Goal: Transaction & Acquisition: Download file/media

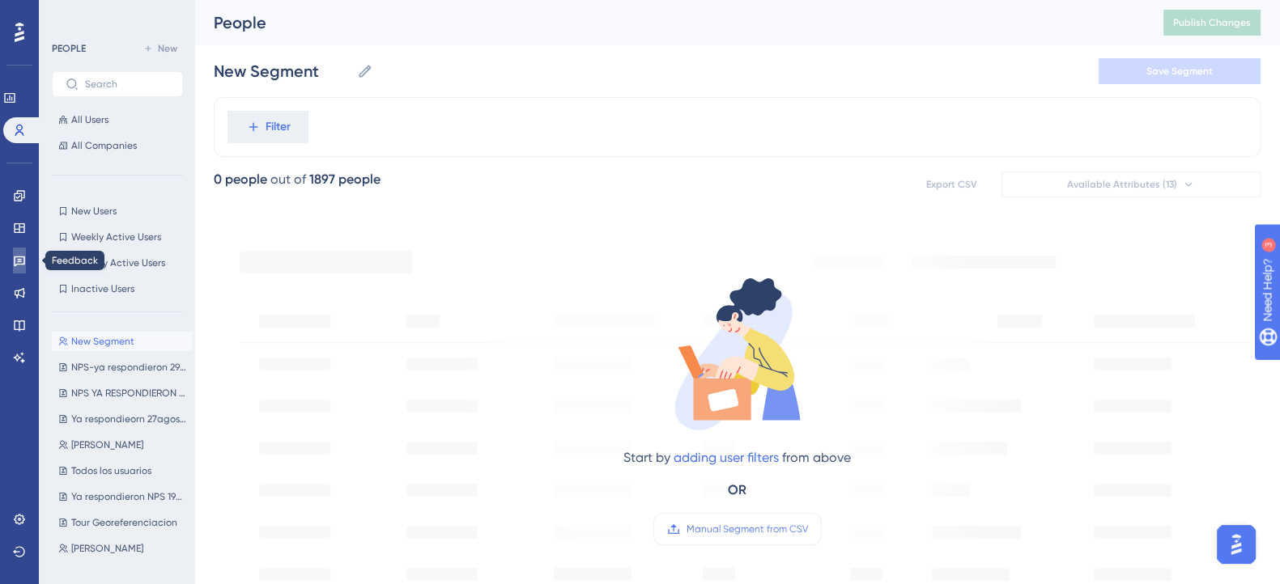
click at [18, 261] on icon at bounding box center [19, 260] width 13 height 13
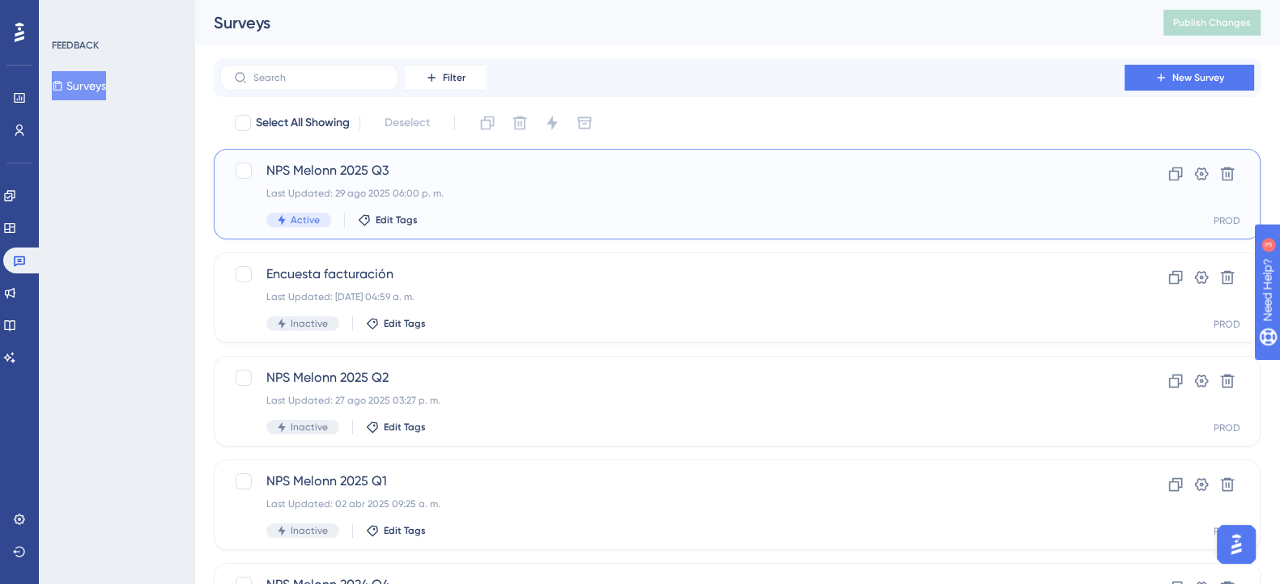
click at [510, 201] on div "NPS Melonn 2025 Q3 Last Updated: 29 ago 2025 06:00 p. m. Active Edit Tags" at bounding box center [672, 194] width 812 height 66
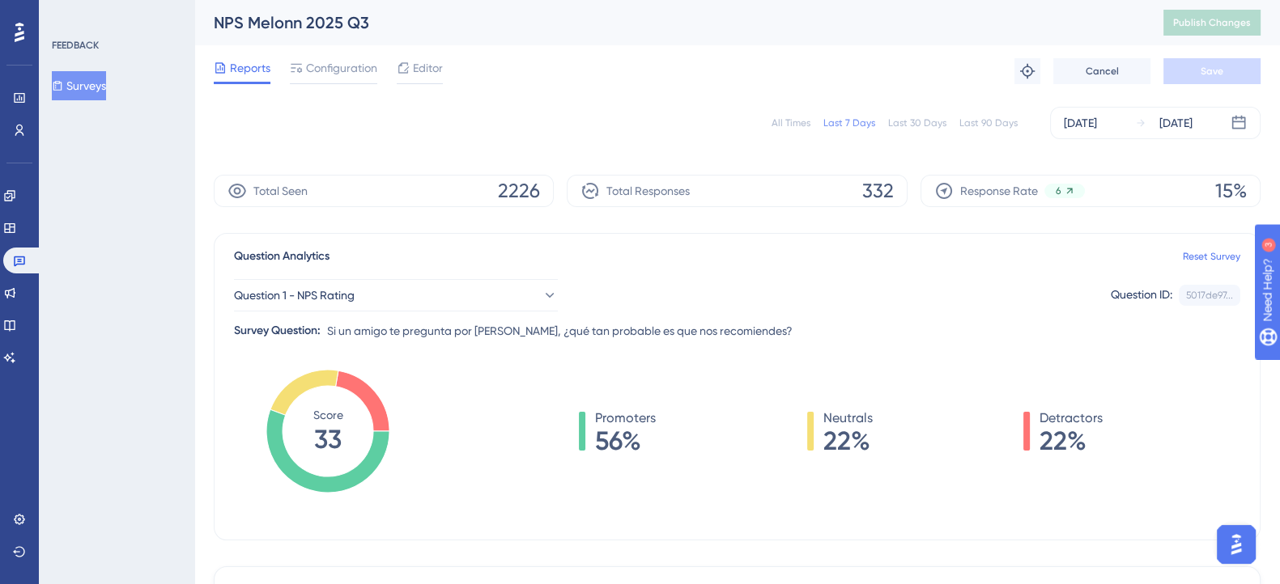
click at [813, 293] on div "Question 1 - NPS Rating Question ID: 5017de97... Copy" at bounding box center [737, 295] width 1006 height 32
click at [829, 270] on div "Question 1 - NPS Rating Question ID: 5017de97... Copy Survey Question: Si un am…" at bounding box center [737, 303] width 1006 height 74
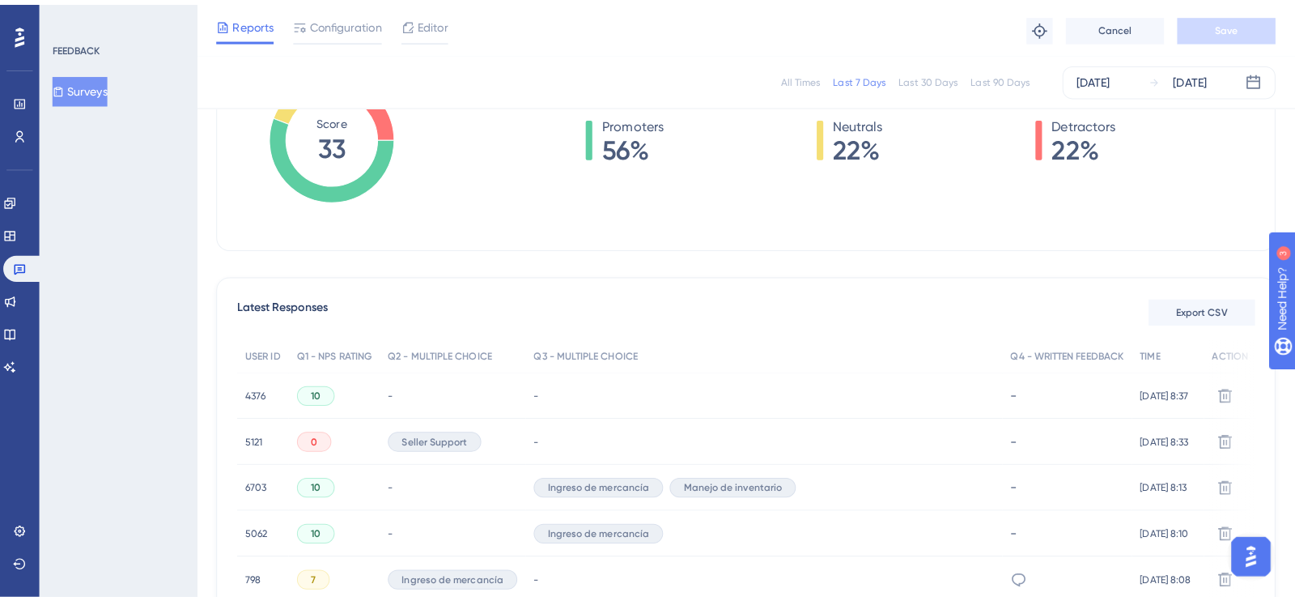
scroll to position [404, 0]
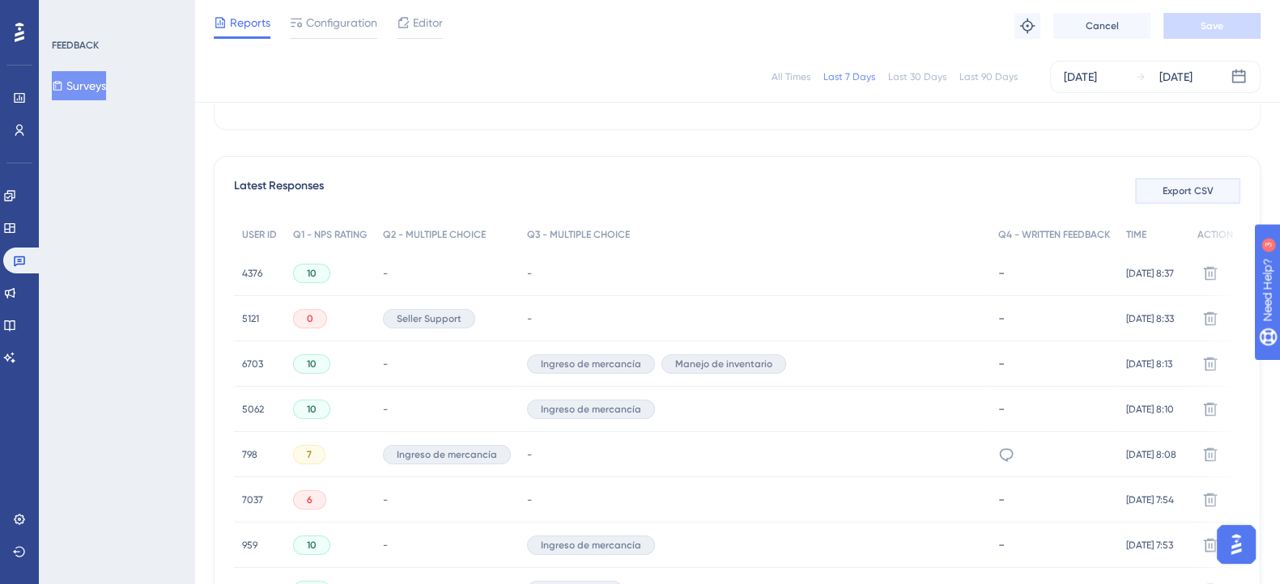
click at [1169, 194] on span "Export CSV" at bounding box center [1187, 191] width 51 height 13
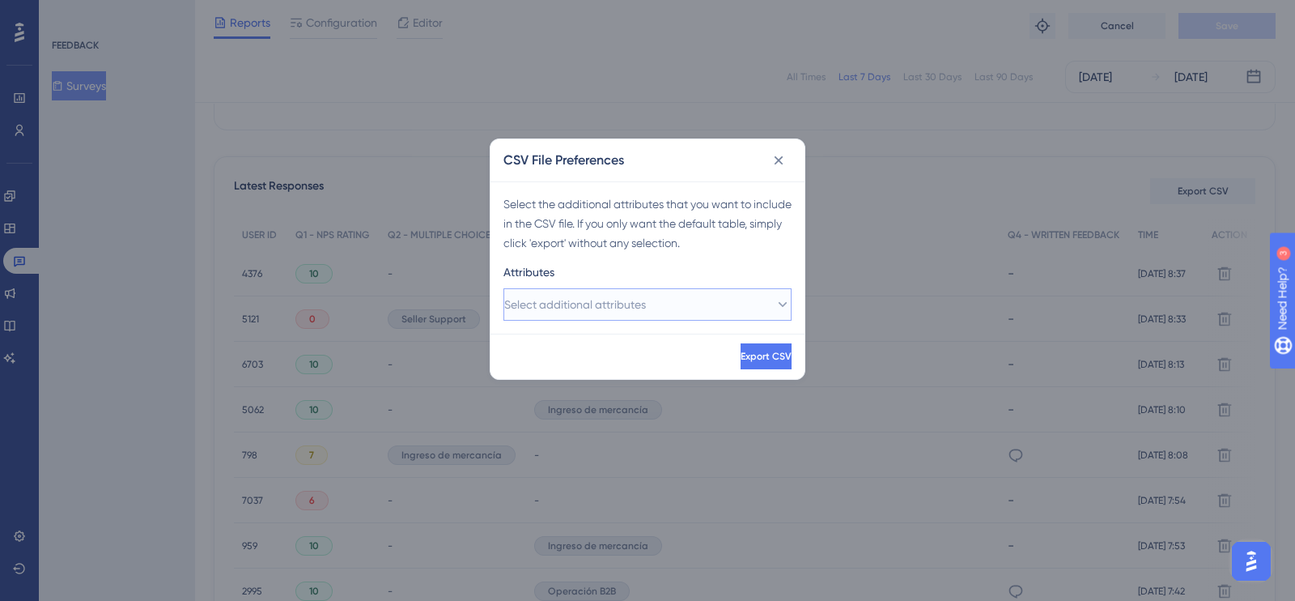
click at [749, 300] on button "Select additional attributes" at bounding box center [647, 304] width 288 height 32
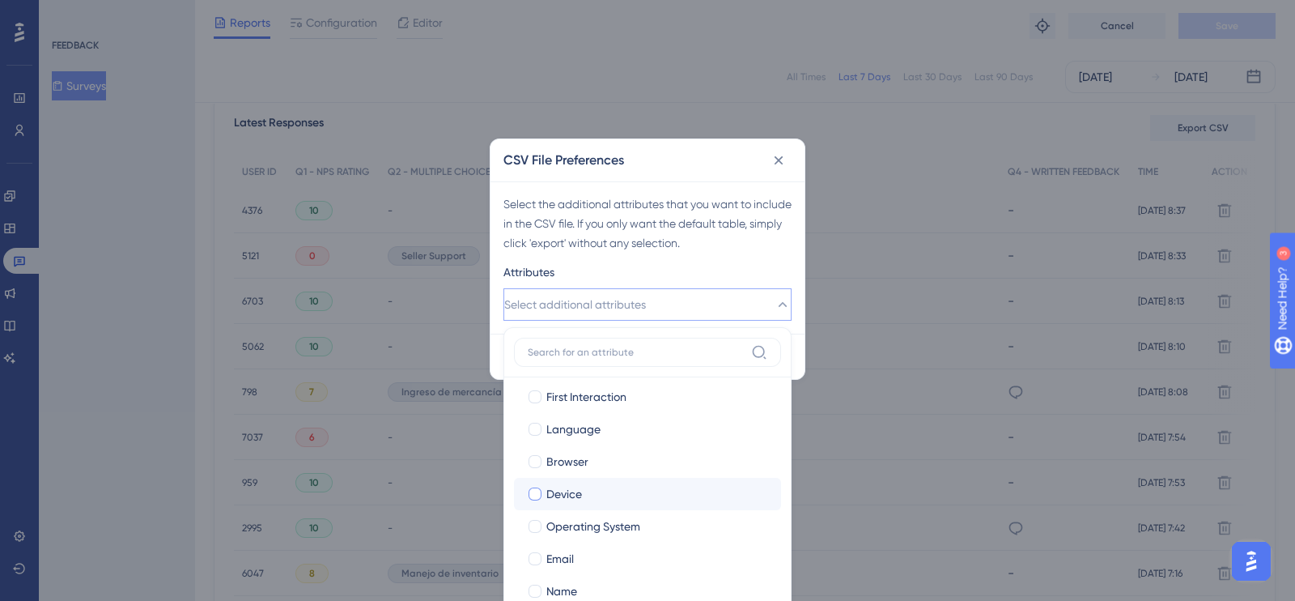
scroll to position [142, 0]
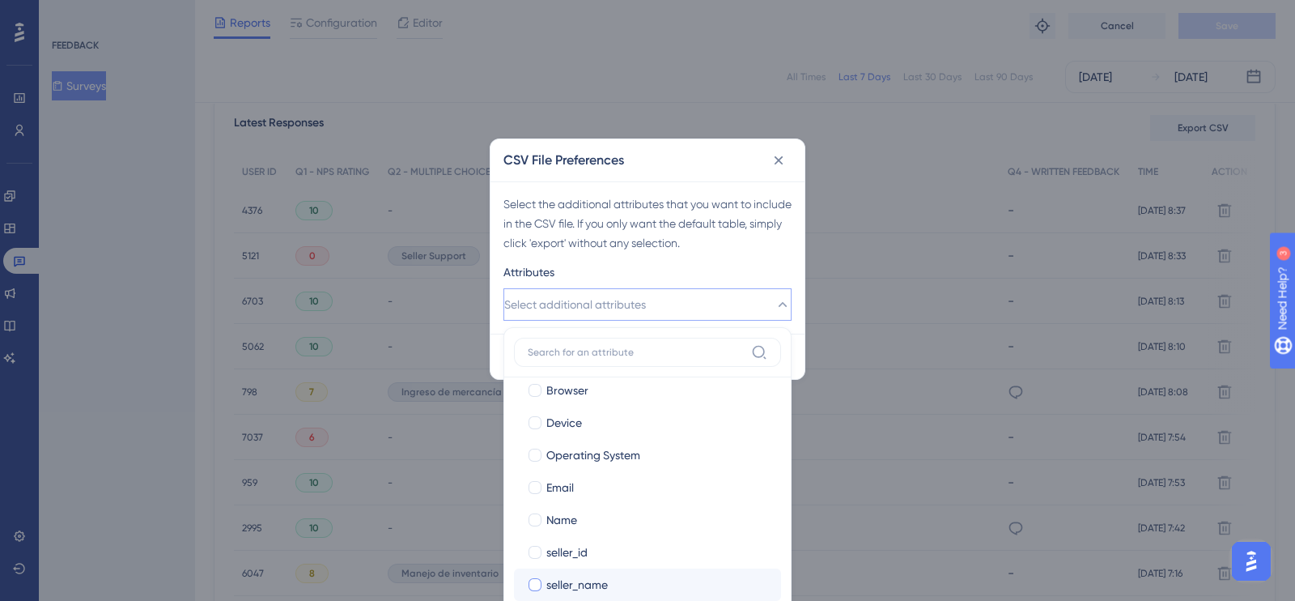
click at [537, 581] on div at bounding box center [534, 584] width 13 height 13
checkbox input "true"
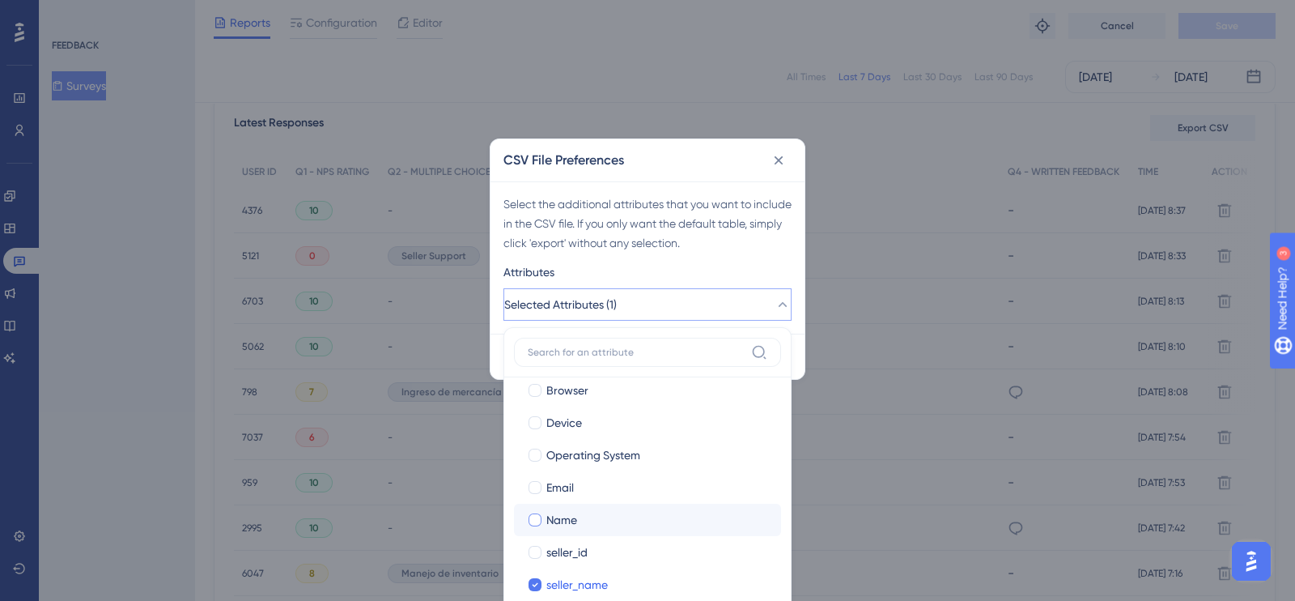
click at [537, 521] on div at bounding box center [534, 519] width 13 height 13
checkbox input "true"
click at [691, 269] on div "Attributes" at bounding box center [647, 275] width 288 height 26
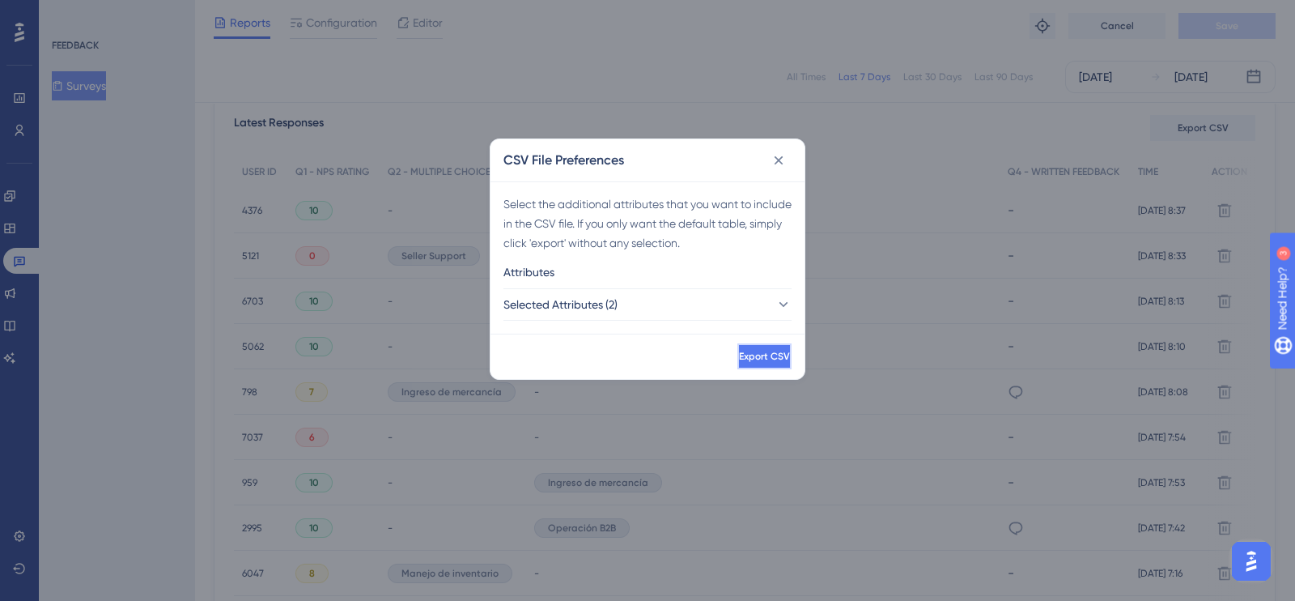
click at [737, 354] on button "Export CSV" at bounding box center [764, 356] width 54 height 26
